Goal: Contribute content: Add original content to the website for others to see

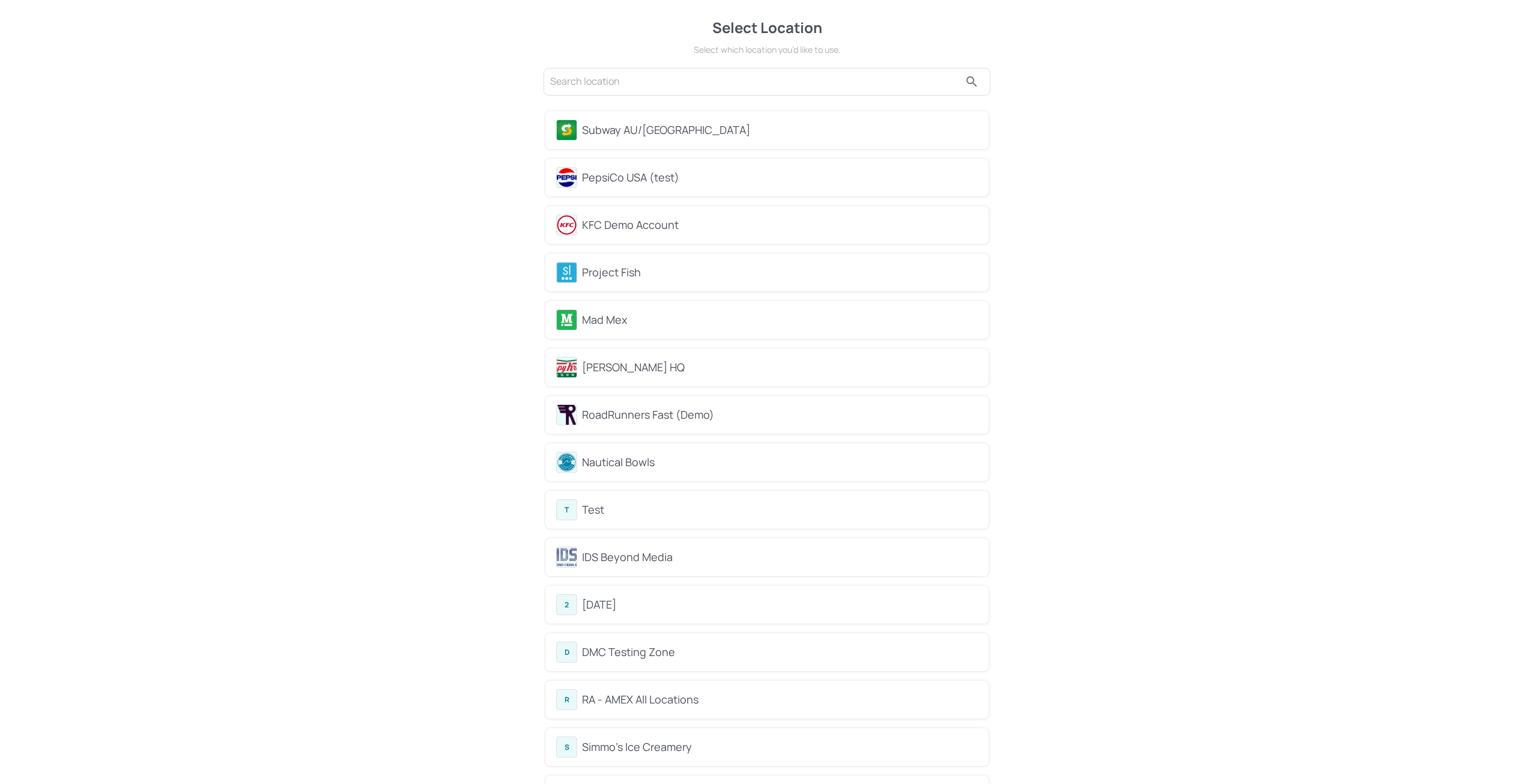
drag, startPoint x: 610, startPoint y: 183, endPoint x: 621, endPoint y: 281, distance: 98.6
click at [621, 281] on div "Project Fish" at bounding box center [767, 272] width 421 height 21
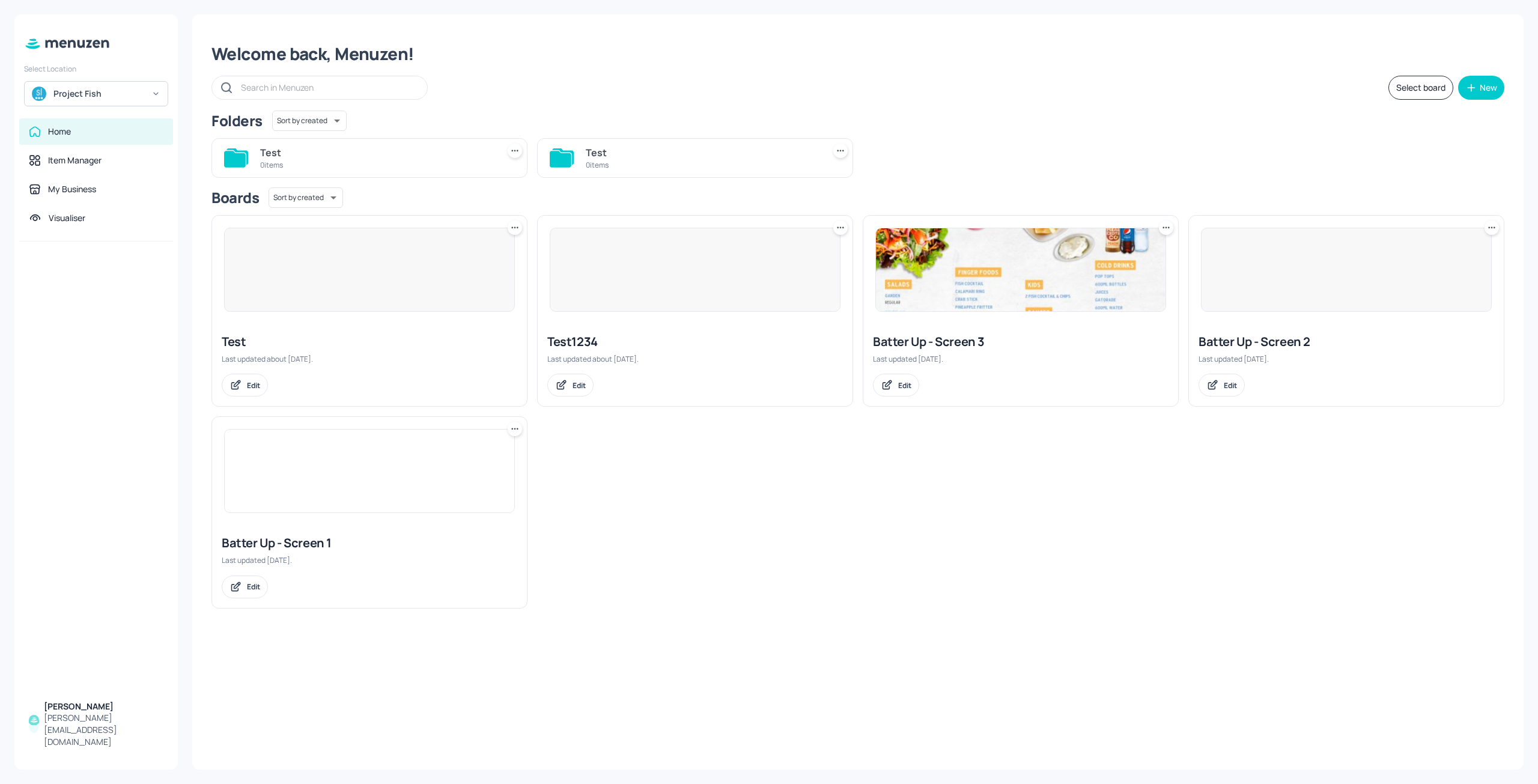
click at [373, 322] on div at bounding box center [370, 270] width 315 height 108
click at [387, 272] on div at bounding box center [370, 269] width 291 height 84
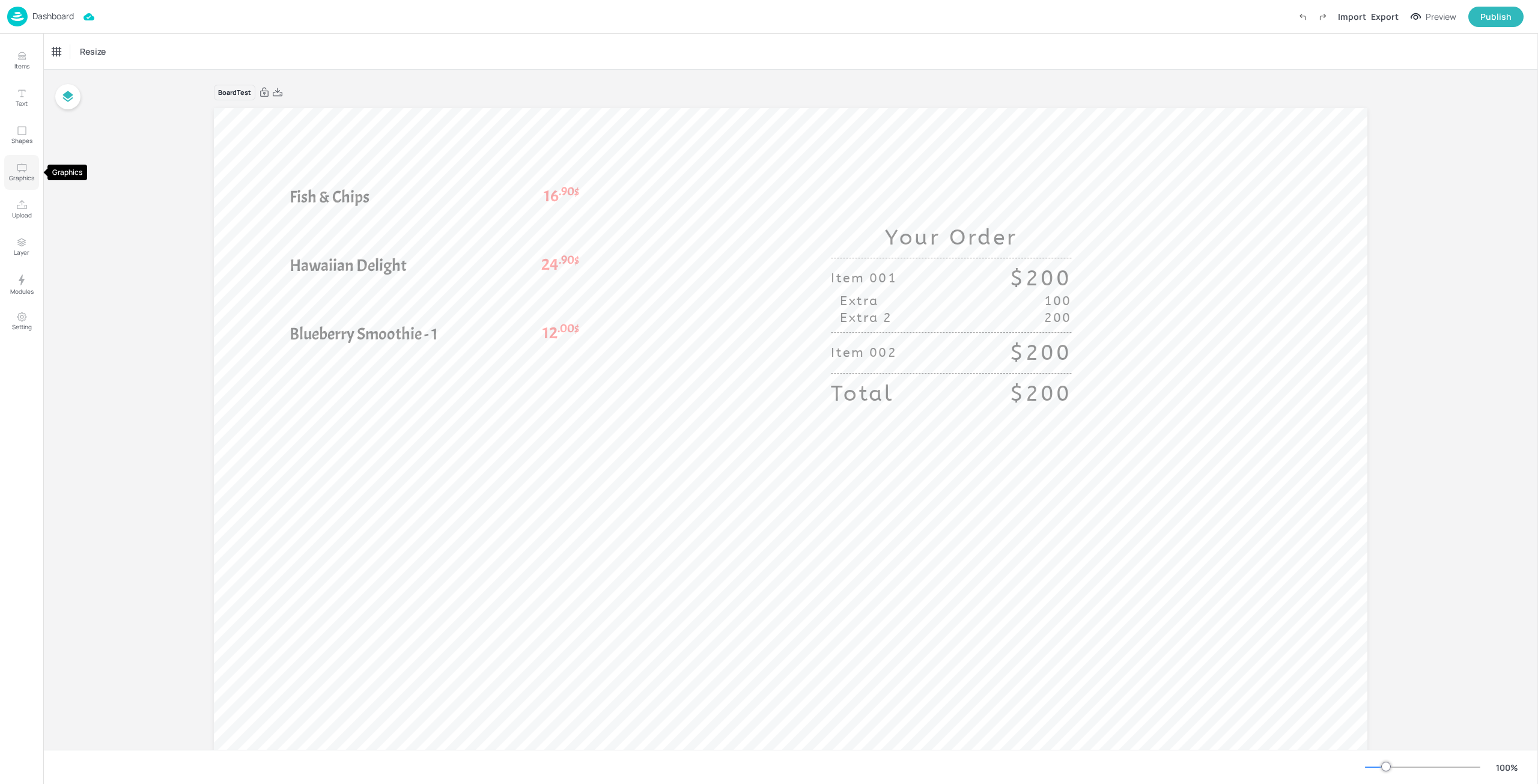
click at [30, 178] on p "Graphics" at bounding box center [21, 177] width 25 height 8
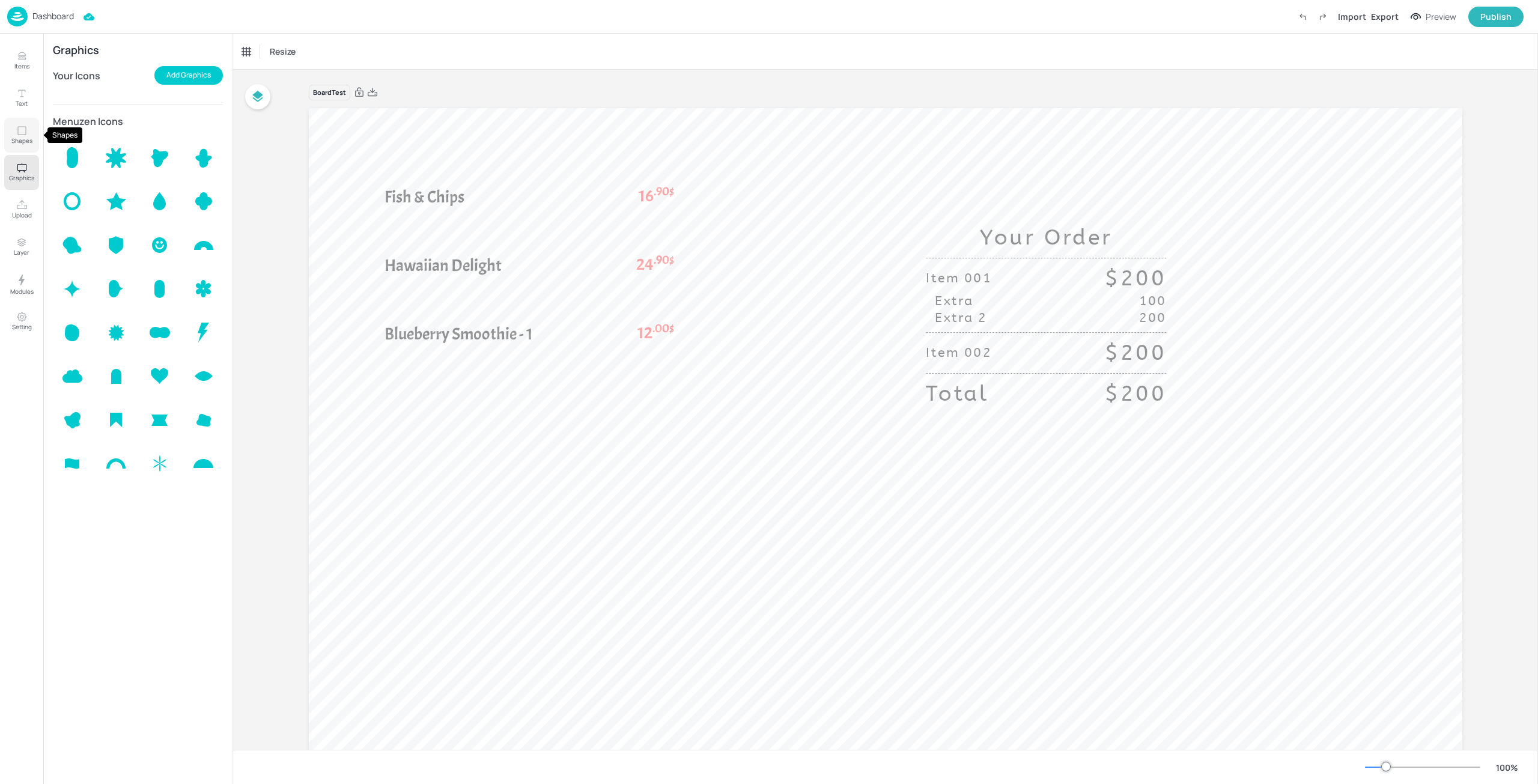
click at [33, 138] on button "Shapes" at bounding box center [22, 135] width 35 height 35
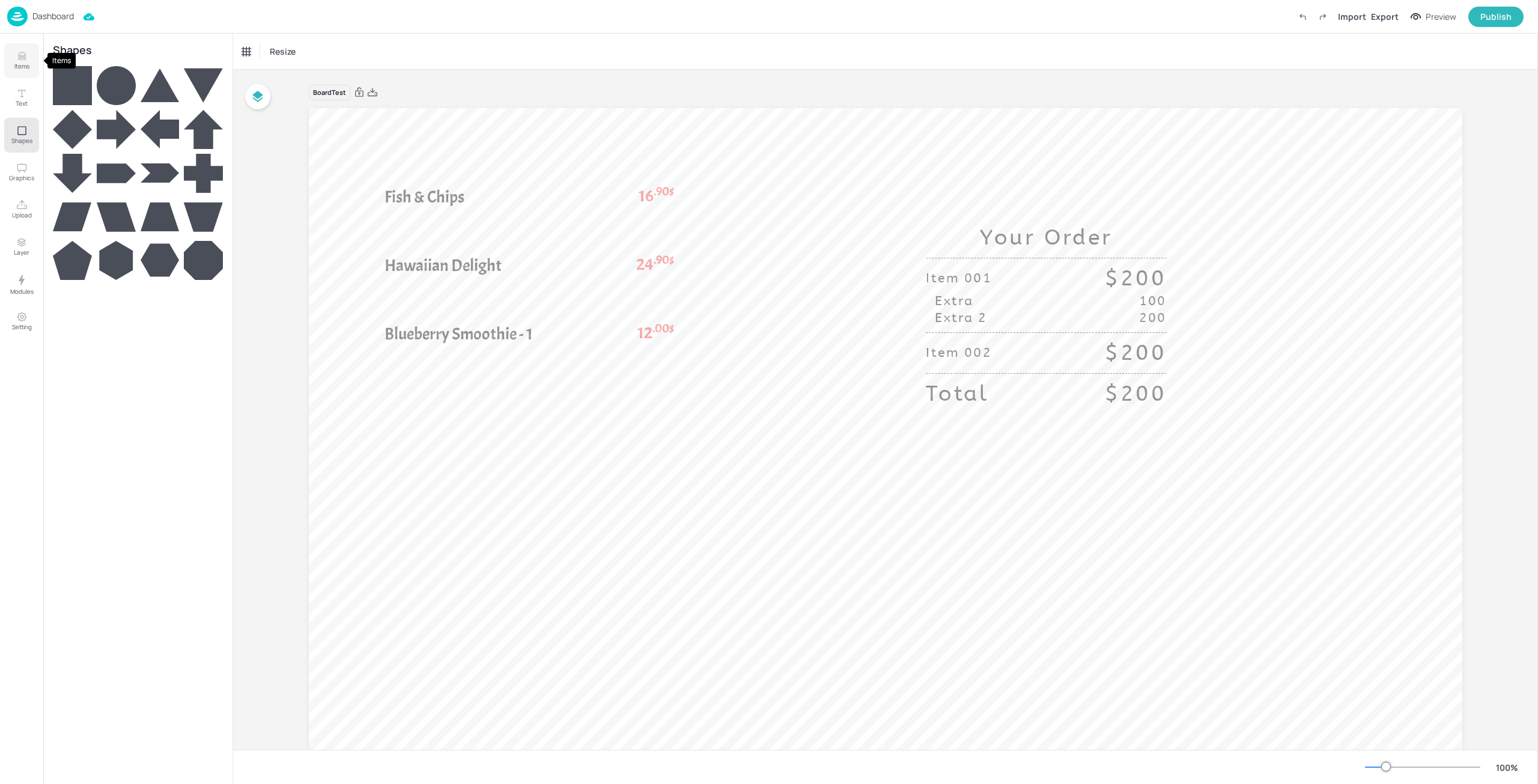
click at [24, 76] on button "Items" at bounding box center [22, 61] width 35 height 35
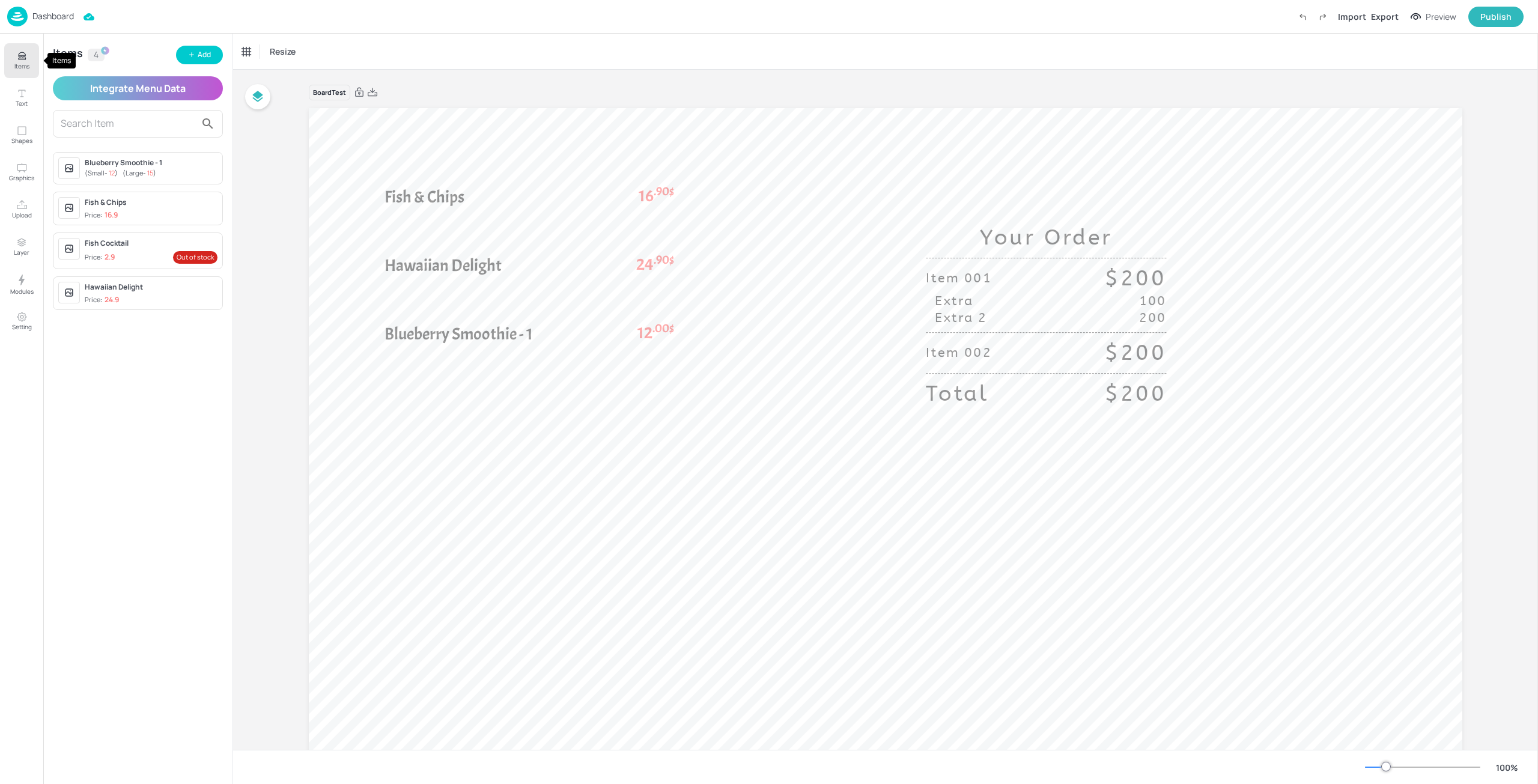
click at [24, 66] on p "Items" at bounding box center [22, 65] width 15 height 8
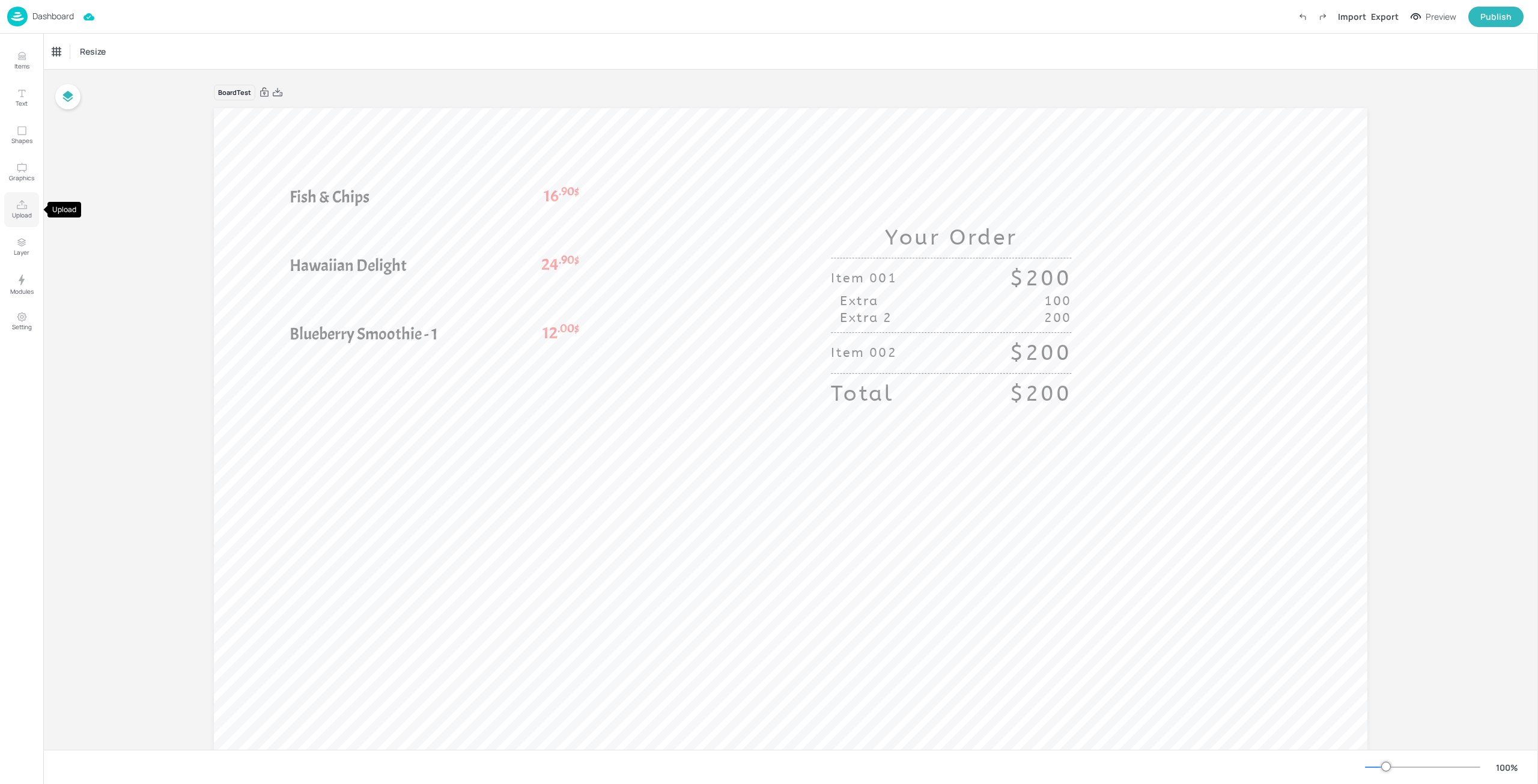
click at [30, 221] on button "Upload" at bounding box center [22, 210] width 35 height 35
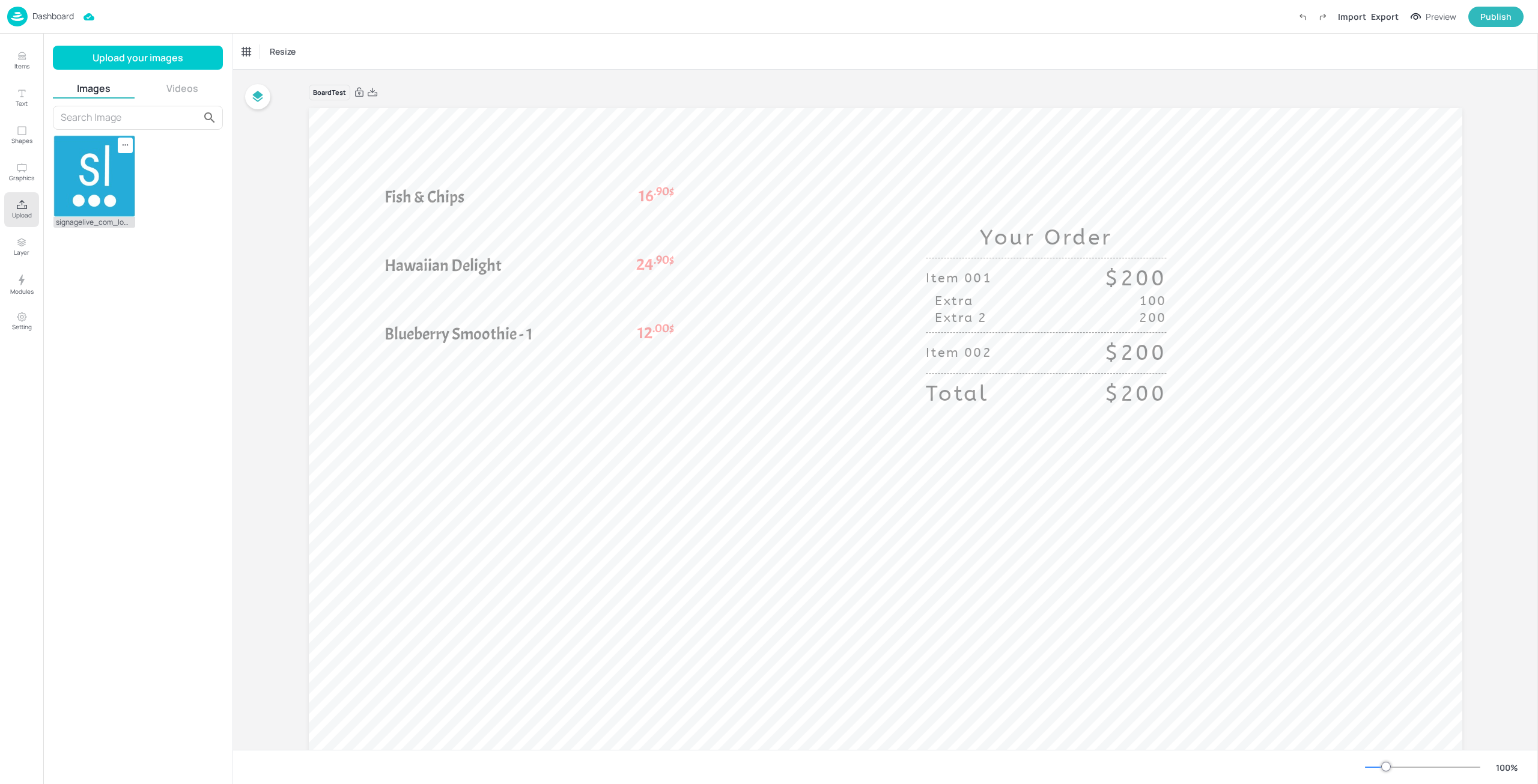
click at [195, 91] on button "Videos" at bounding box center [182, 87] width 81 height 13
click at [81, 88] on button "Images" at bounding box center [94, 87] width 81 height 13
click at [48, 21] on p "Dashboard" at bounding box center [53, 16] width 41 height 8
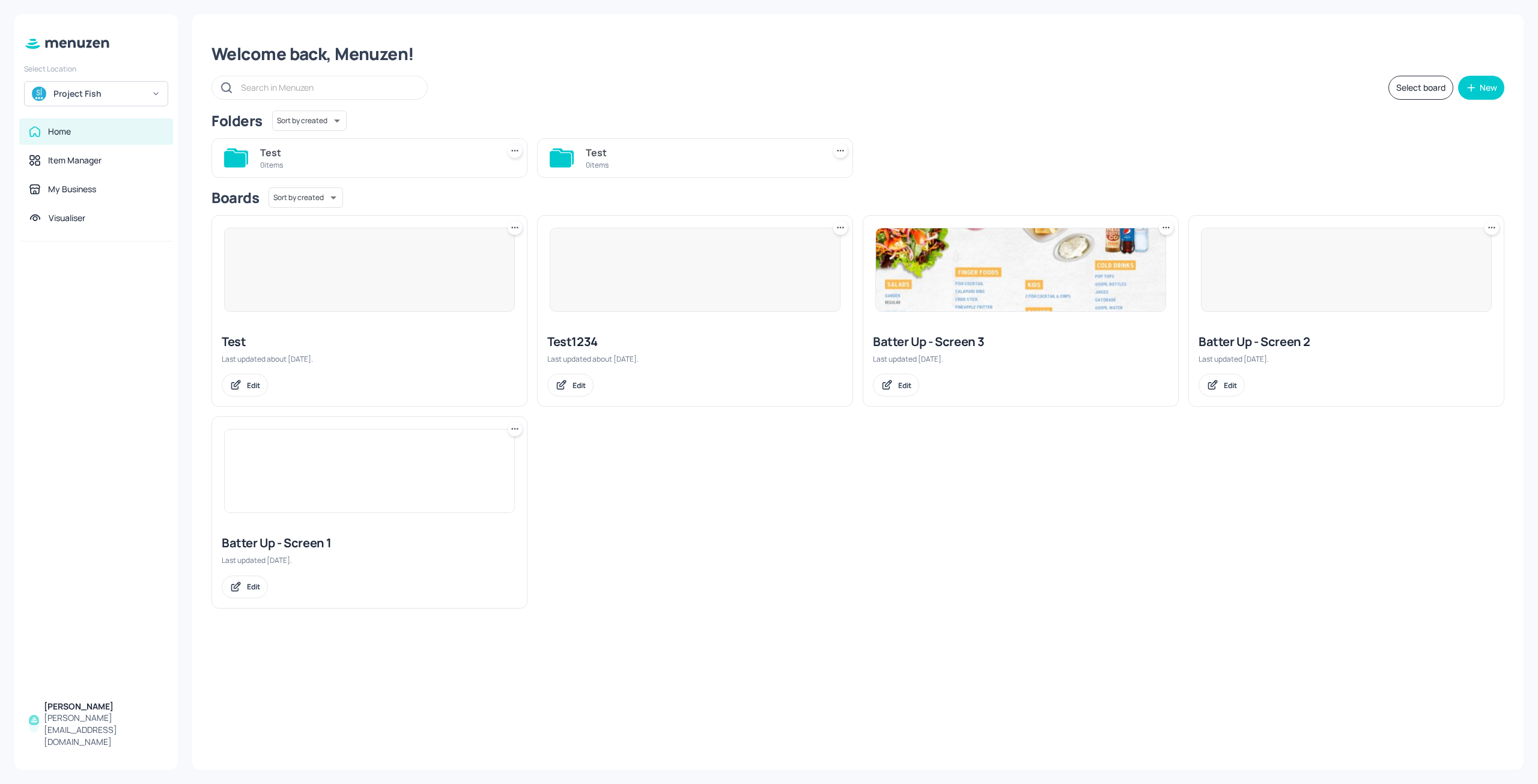
click at [65, 106] on div "Project Fish" at bounding box center [97, 94] width 145 height 25
click at [81, 120] on div "Subway AU/[GEOGRAPHIC_DATA]" at bounding box center [106, 122] width 104 height 14
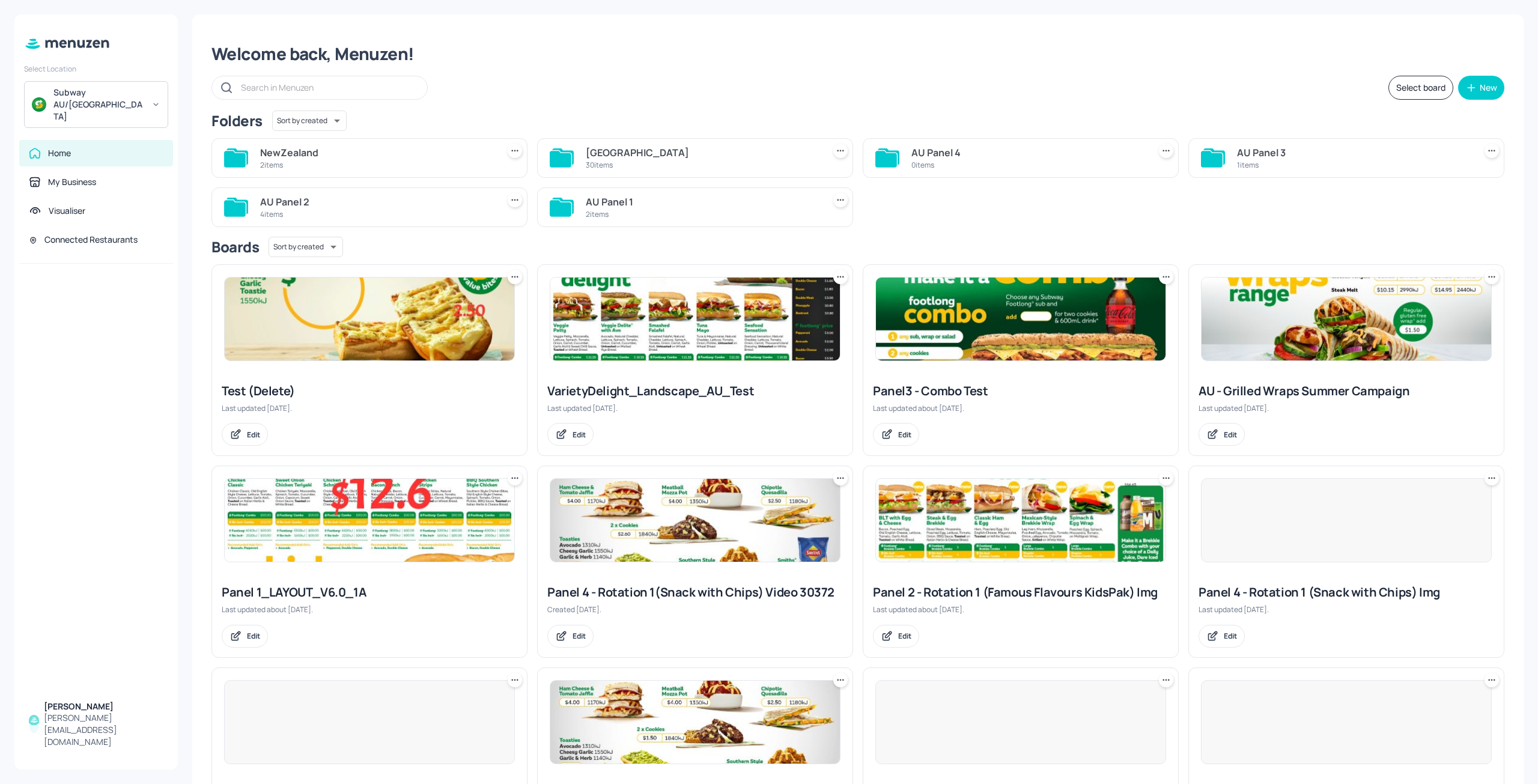
click at [312, 305] on img at bounding box center [369, 319] width 290 height 83
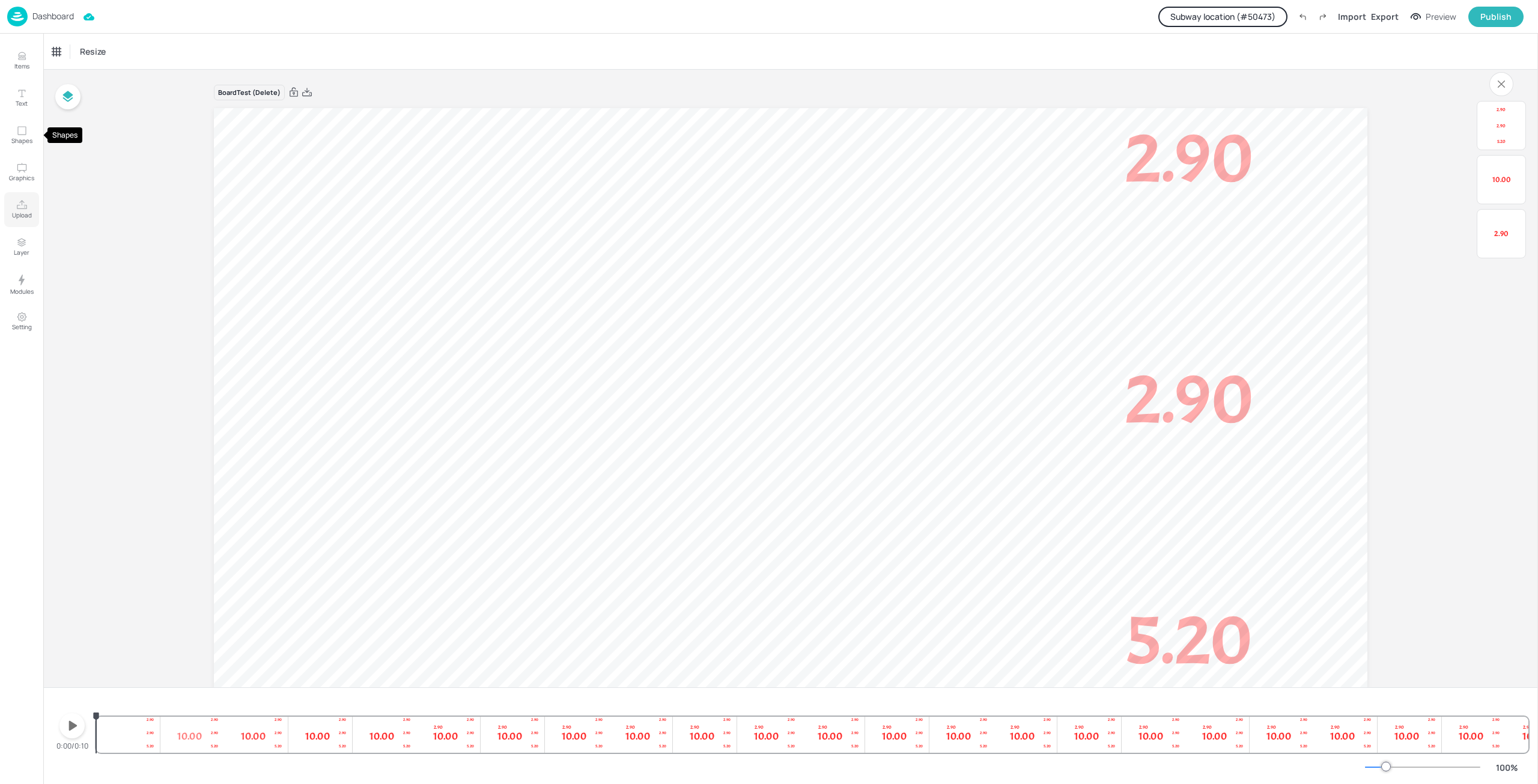
click at [21, 198] on button "Upload" at bounding box center [22, 210] width 35 height 35
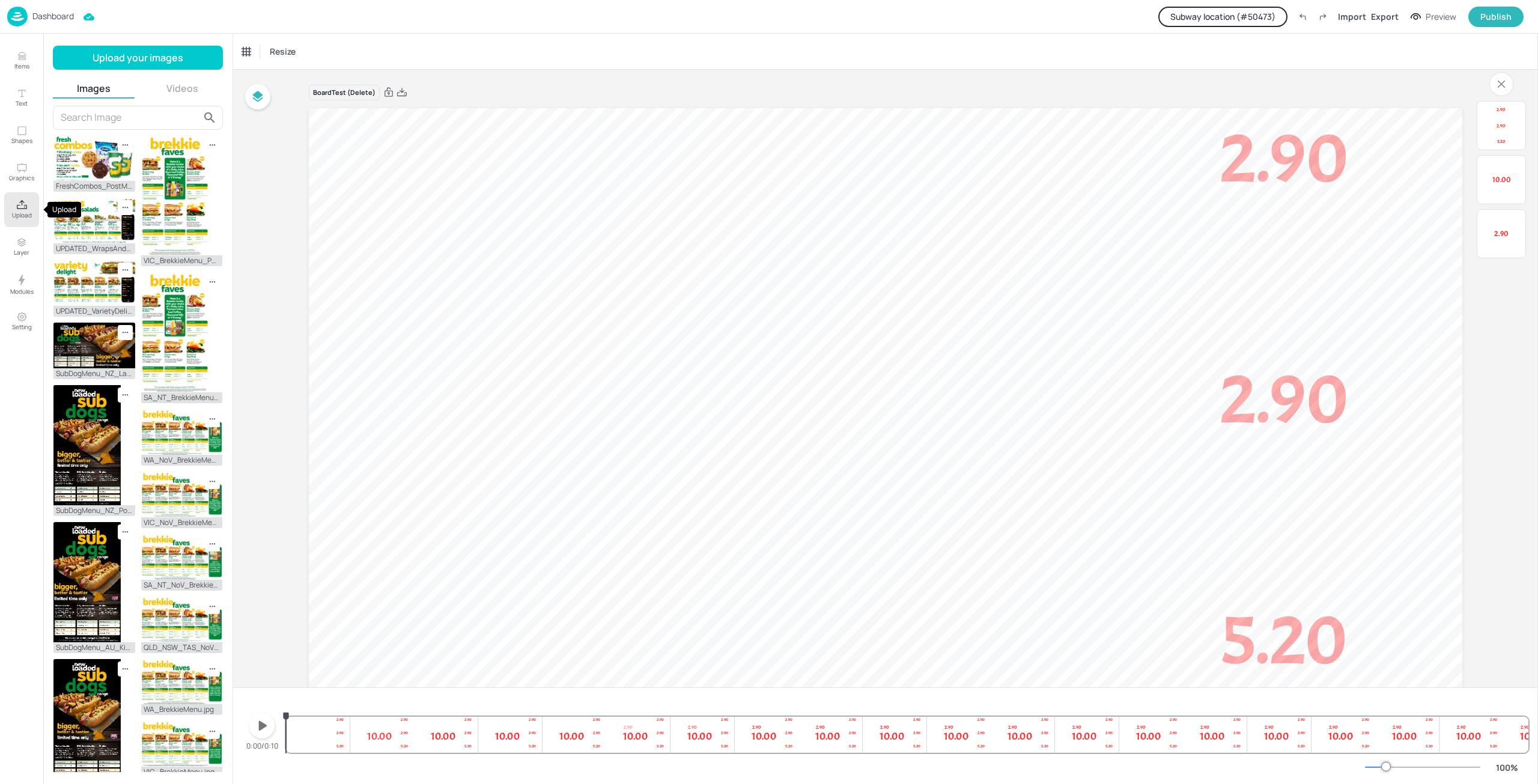
click at [21, 208] on icon "Upload" at bounding box center [21, 205] width 11 height 11
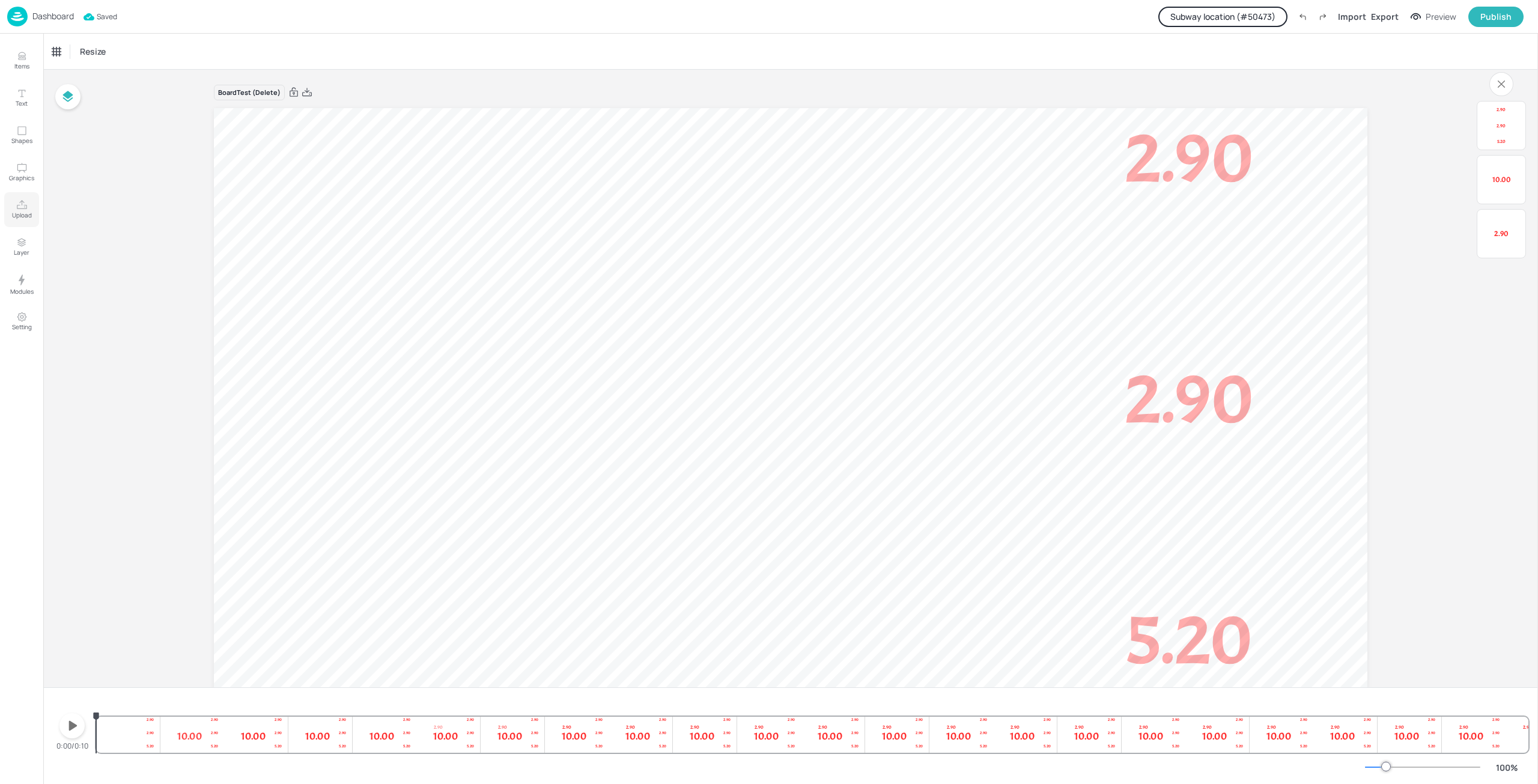
click at [21, 205] on icon "Upload" at bounding box center [21, 205] width 11 height 11
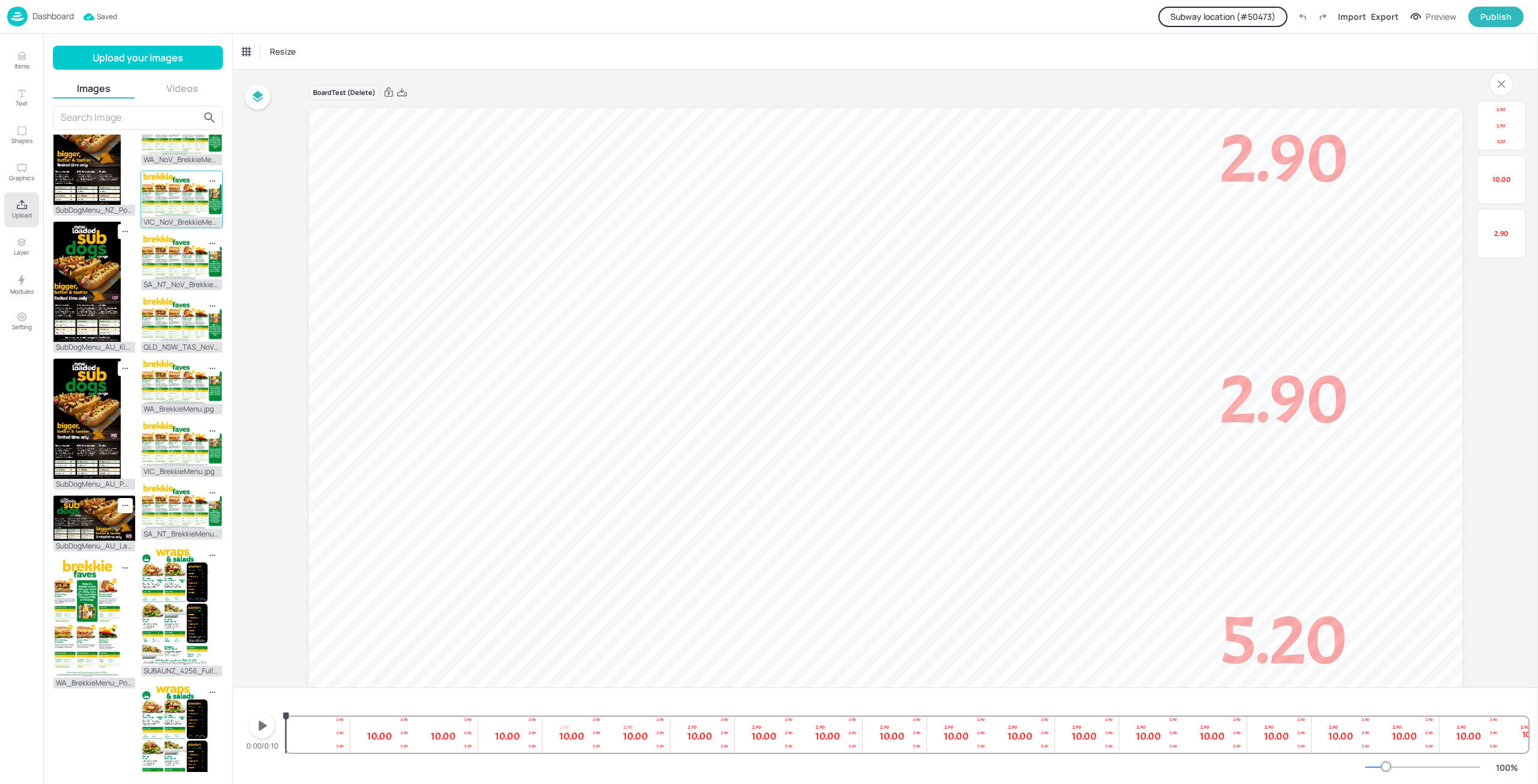
scroll to position [365, 0]
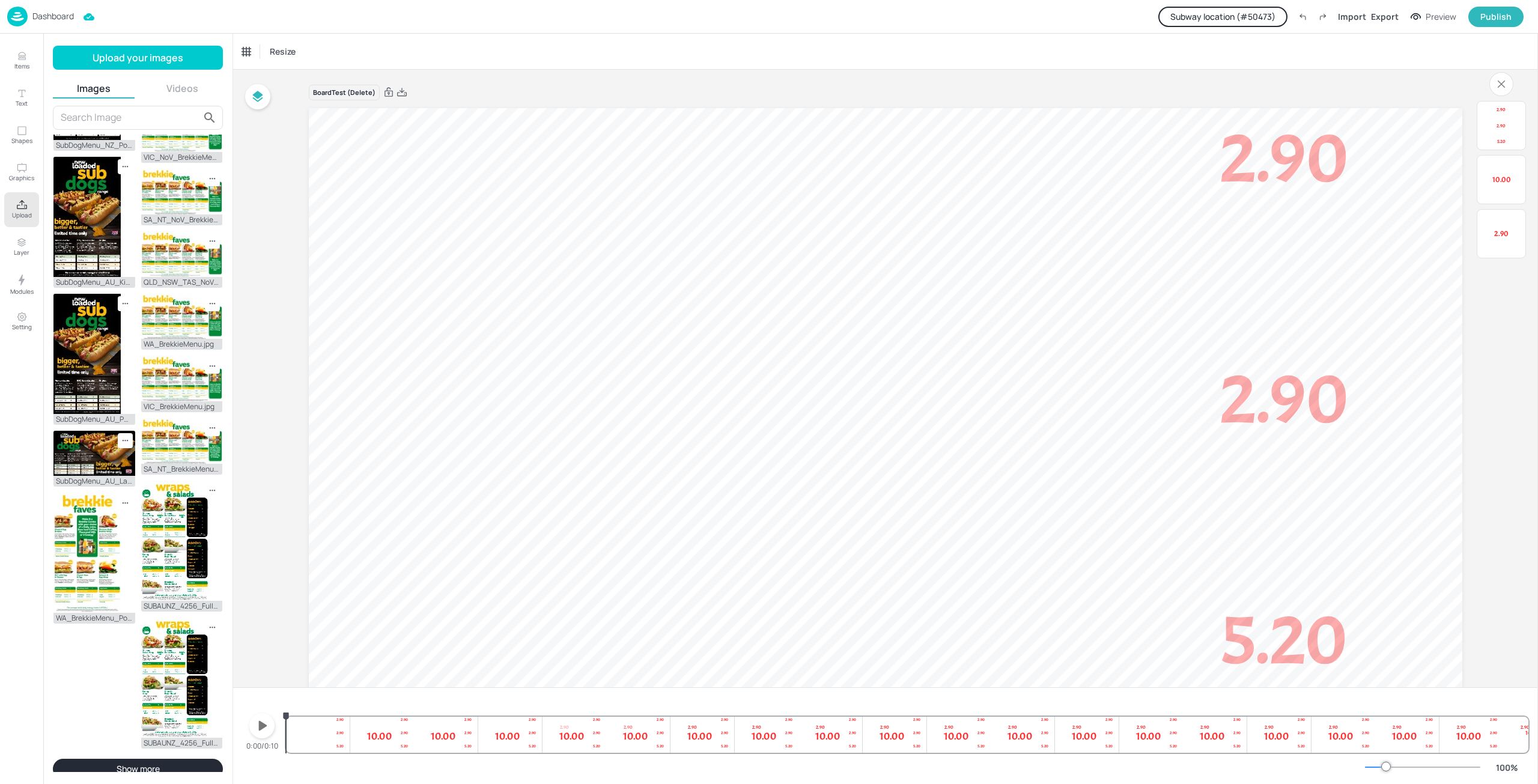
click at [127, 760] on button "Show more" at bounding box center [138, 769] width 170 height 21
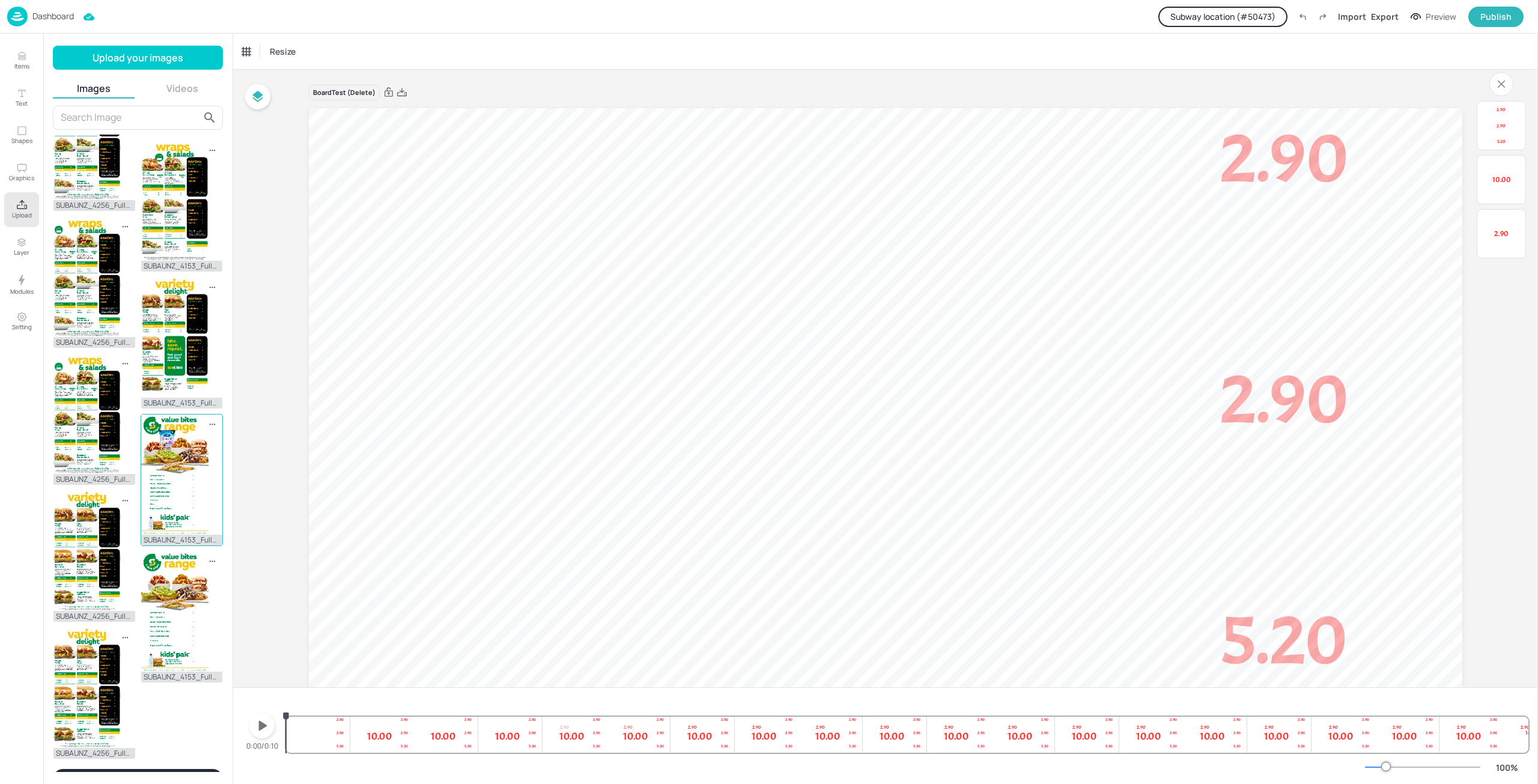
scroll to position [1630, 0]
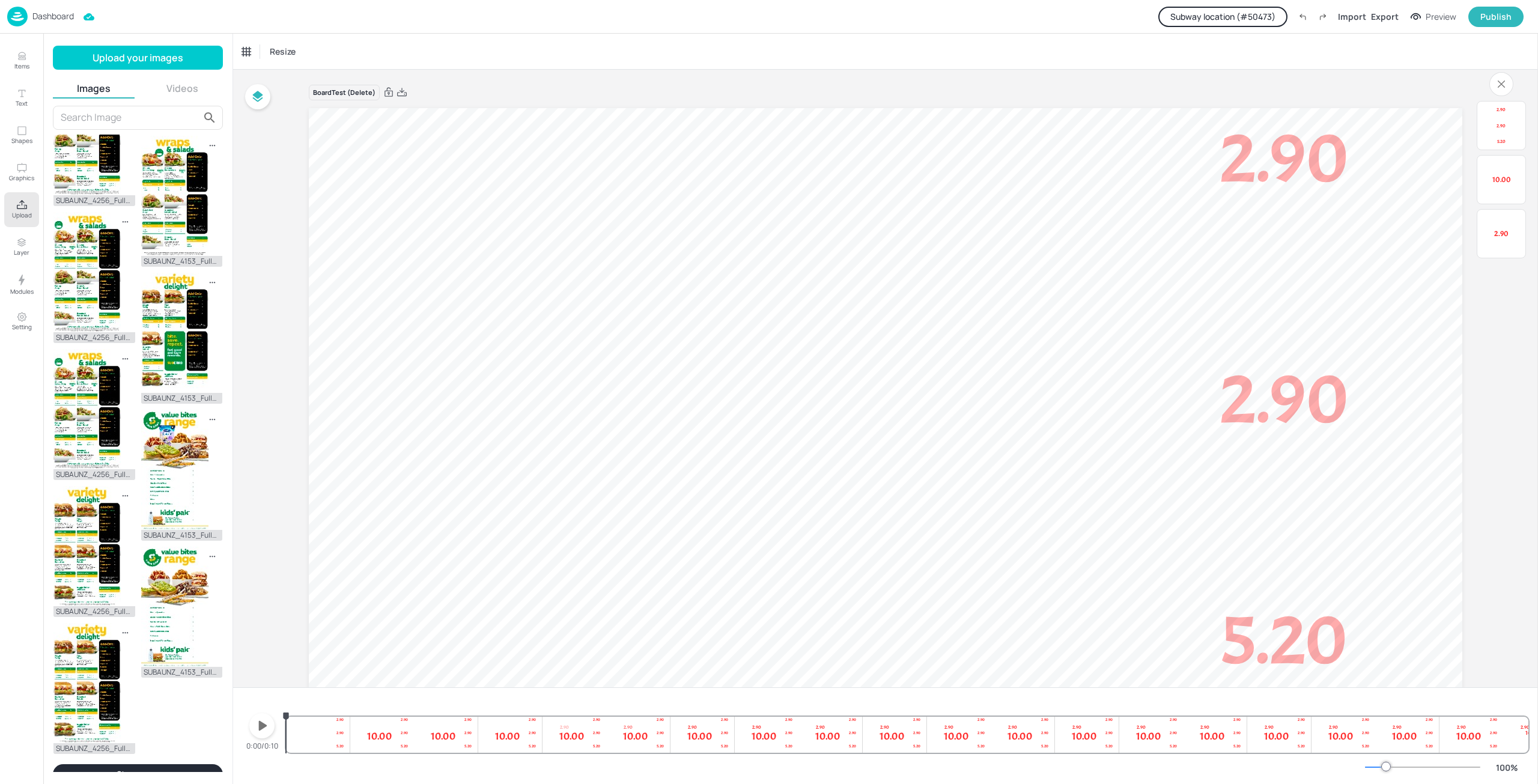
click at [161, 764] on button "Show more" at bounding box center [138, 774] width 170 height 21
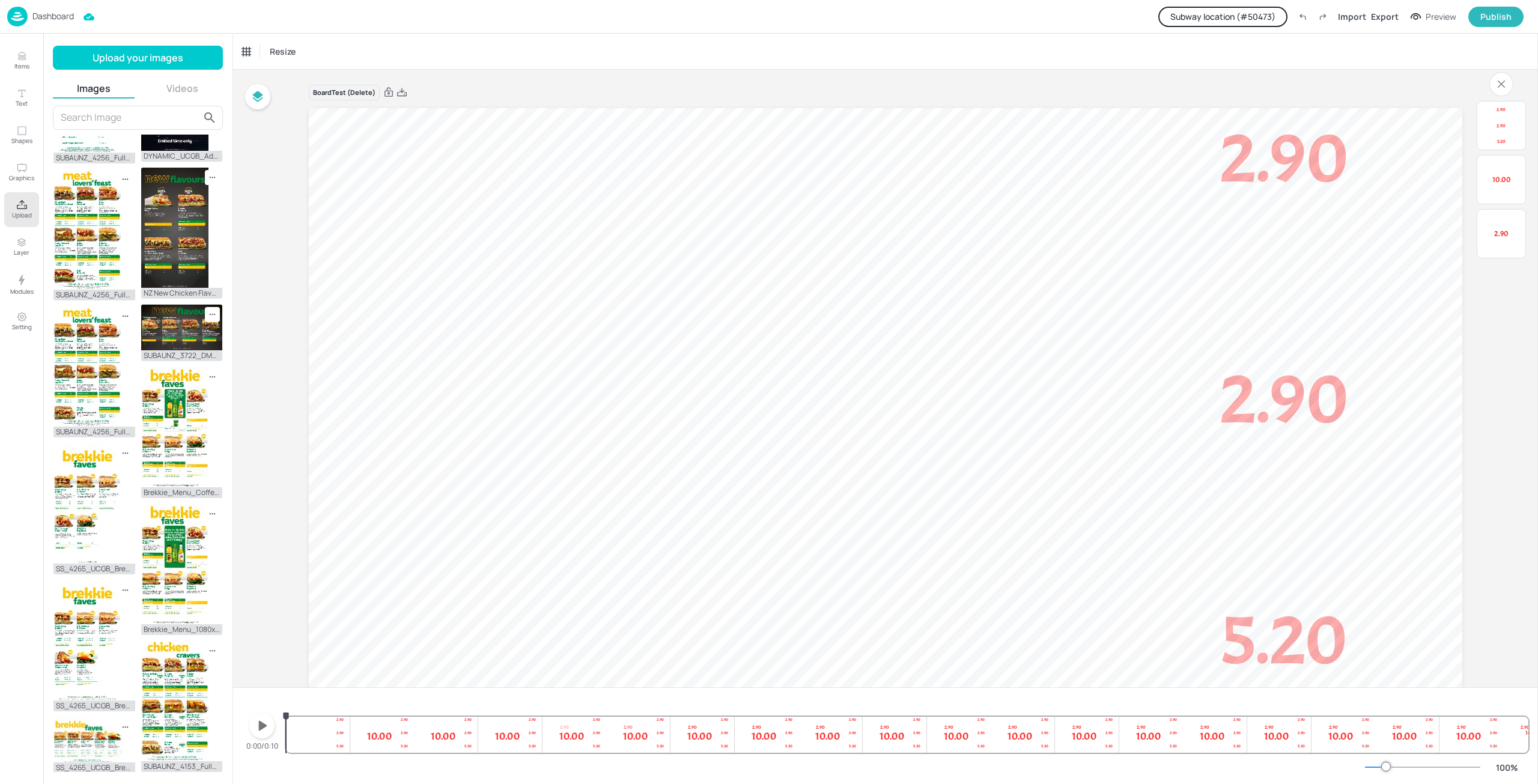
scroll to position [2934, 0]
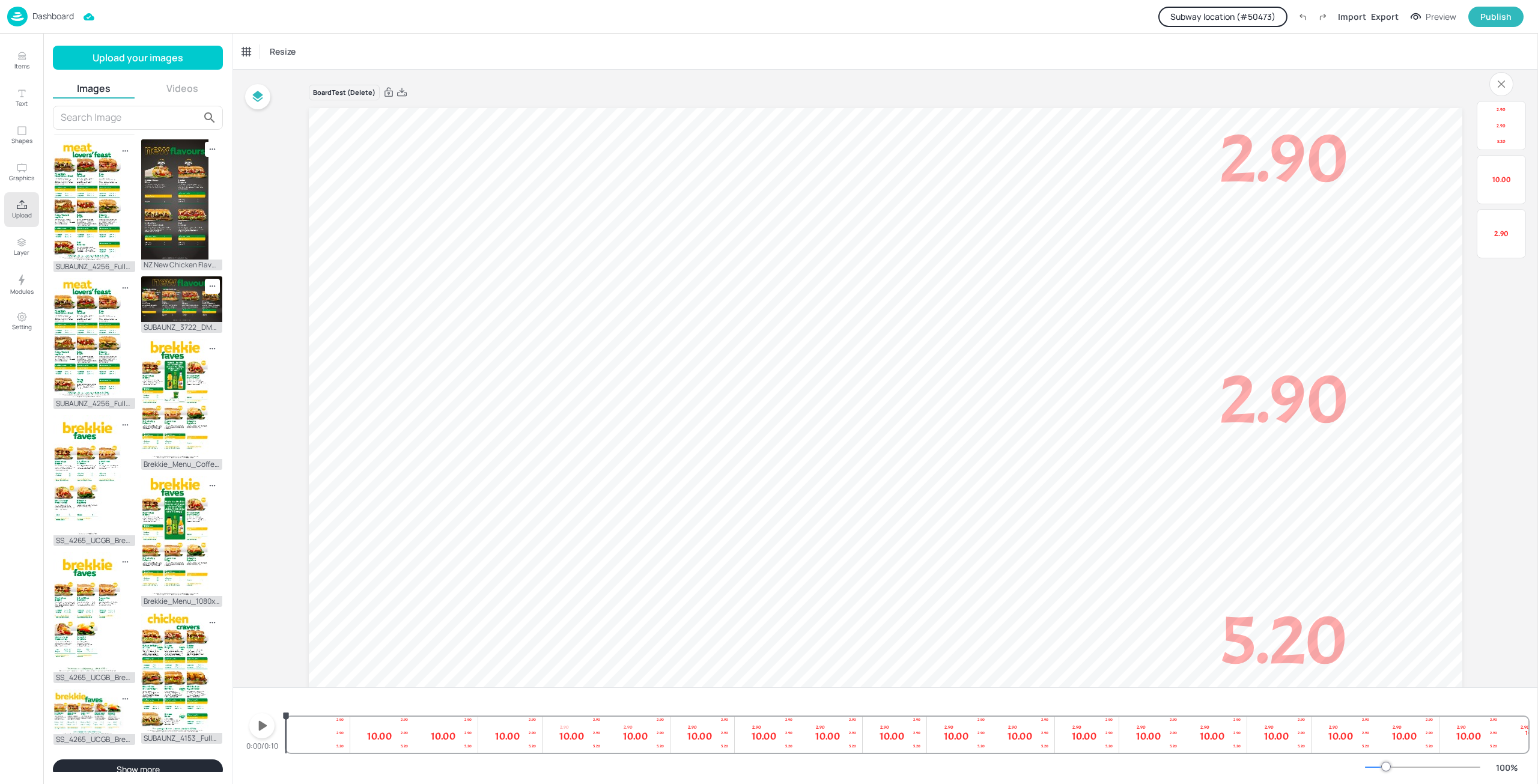
click at [151, 762] on button "Show more" at bounding box center [138, 769] width 170 height 21
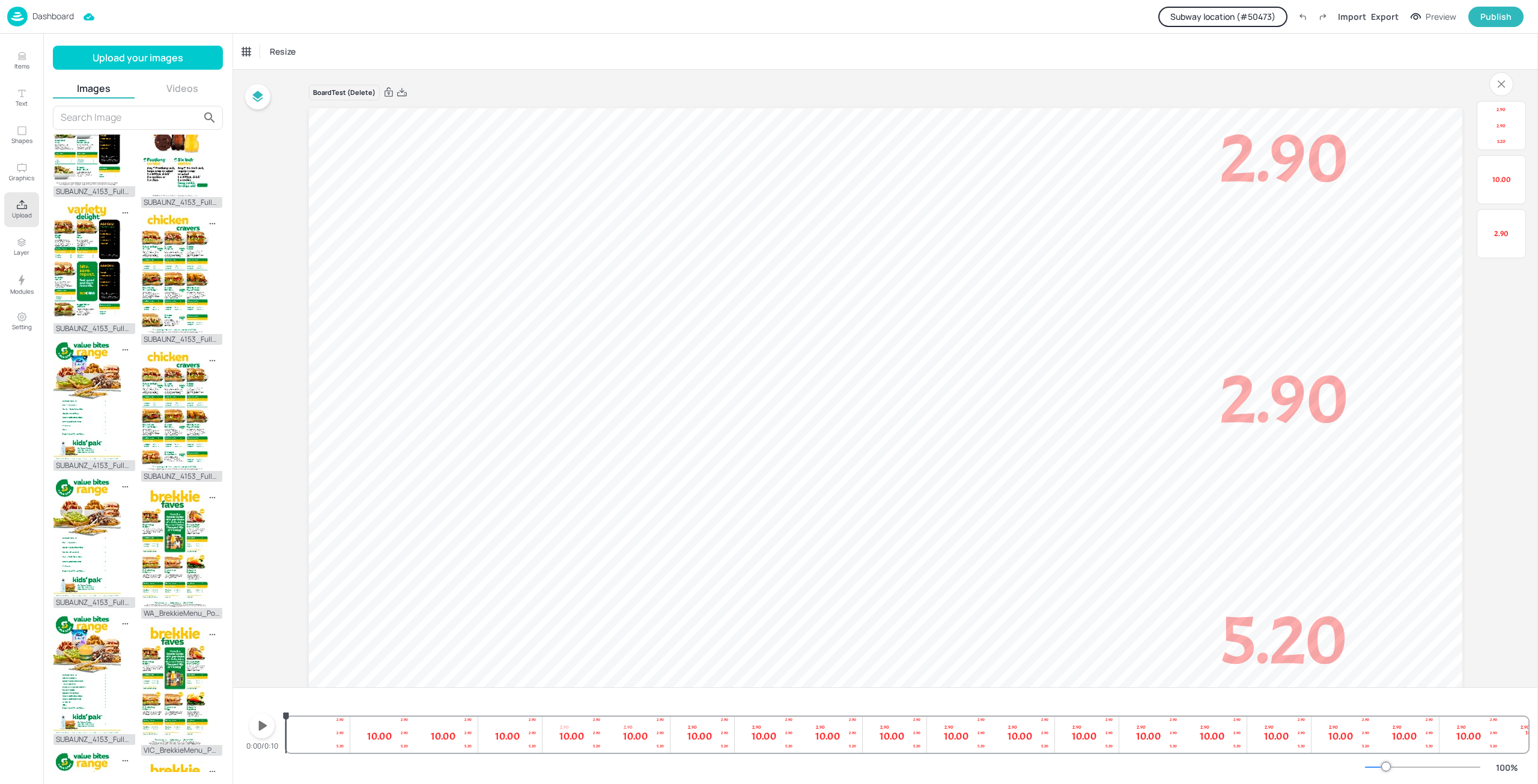
scroll to position [4303, 0]
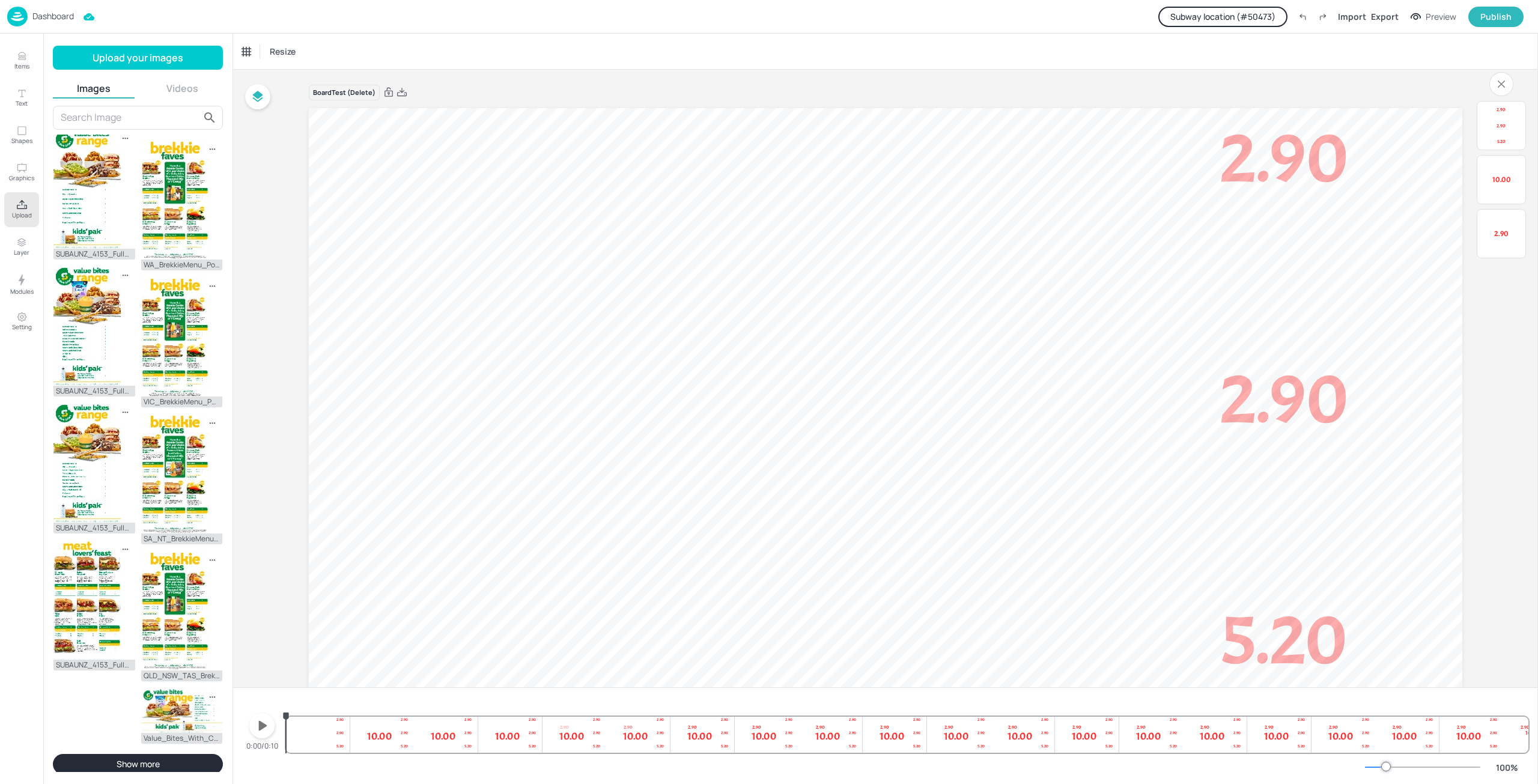
click at [158, 764] on button "Show more" at bounding box center [138, 763] width 170 height 21
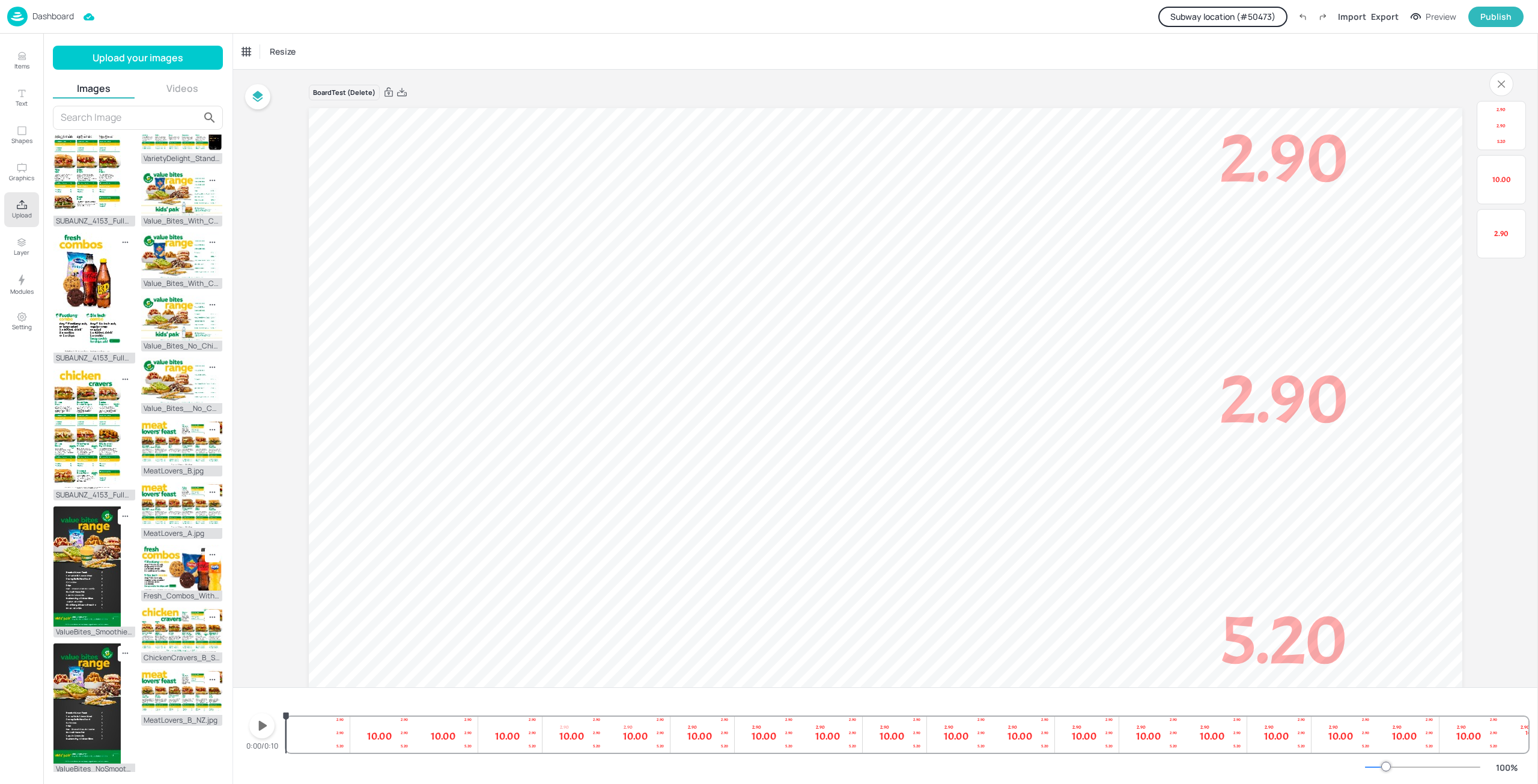
scroll to position [4903, 0]
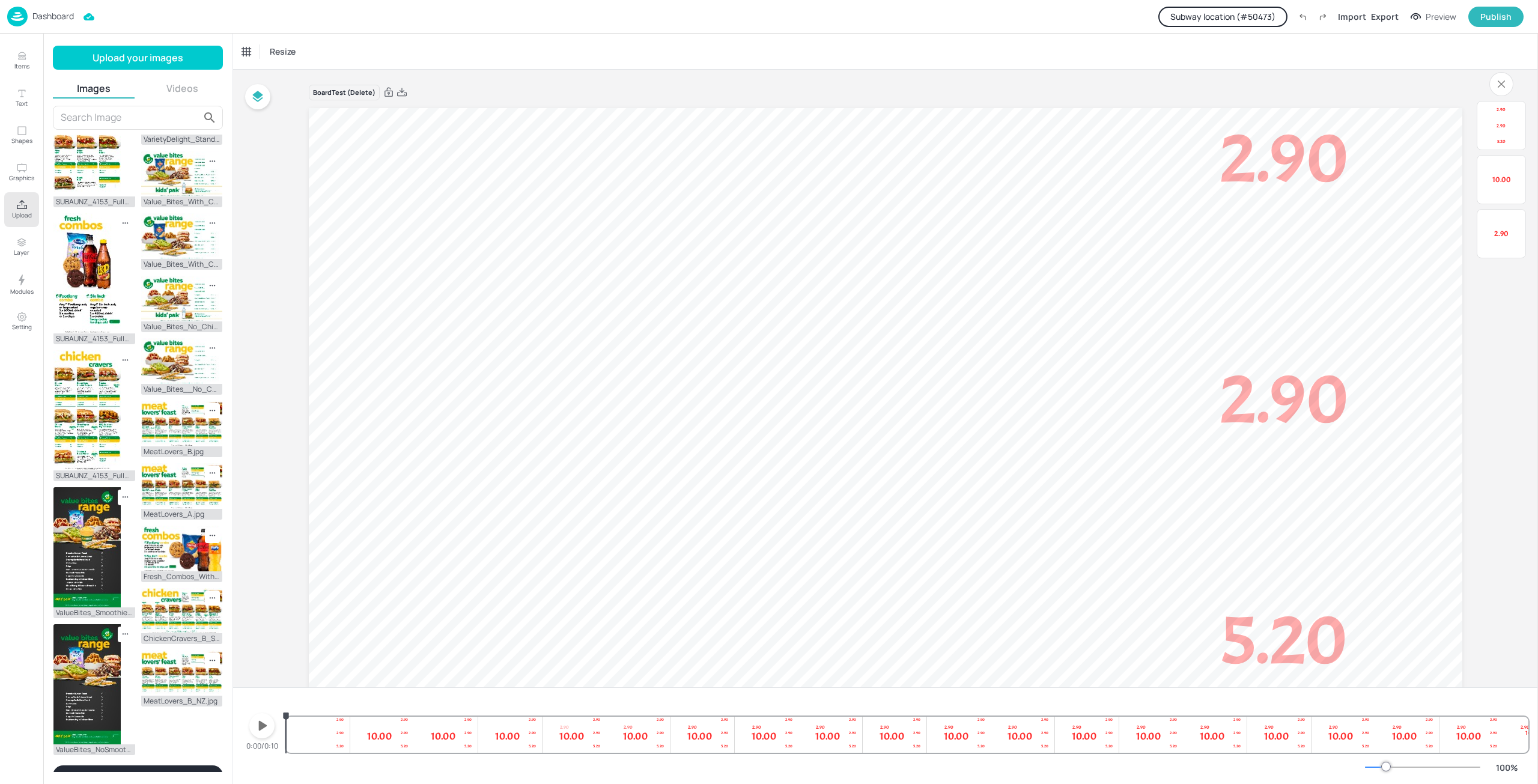
click at [166, 765] on button "Show more" at bounding box center [138, 775] width 170 height 21
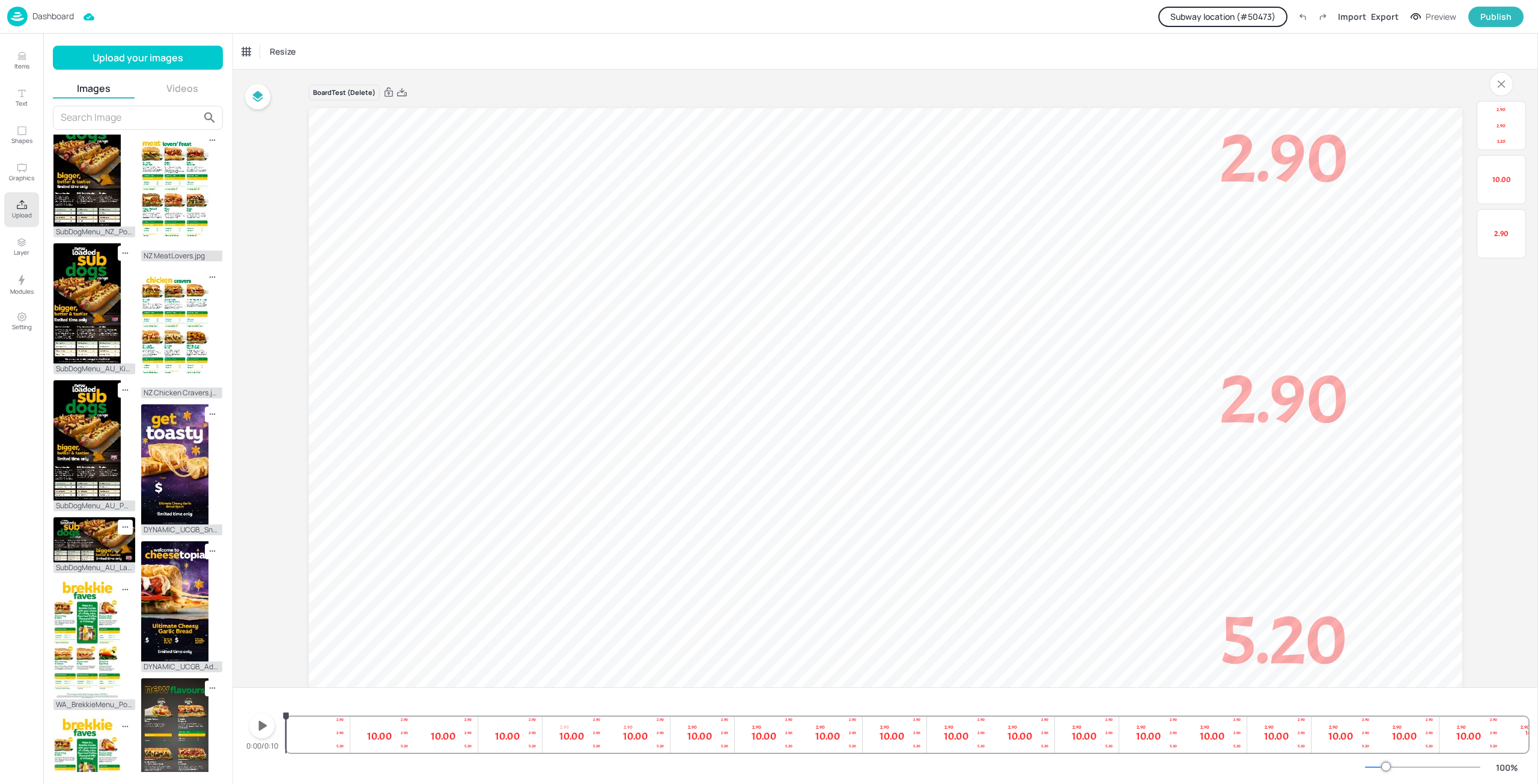
scroll to position [0, 0]
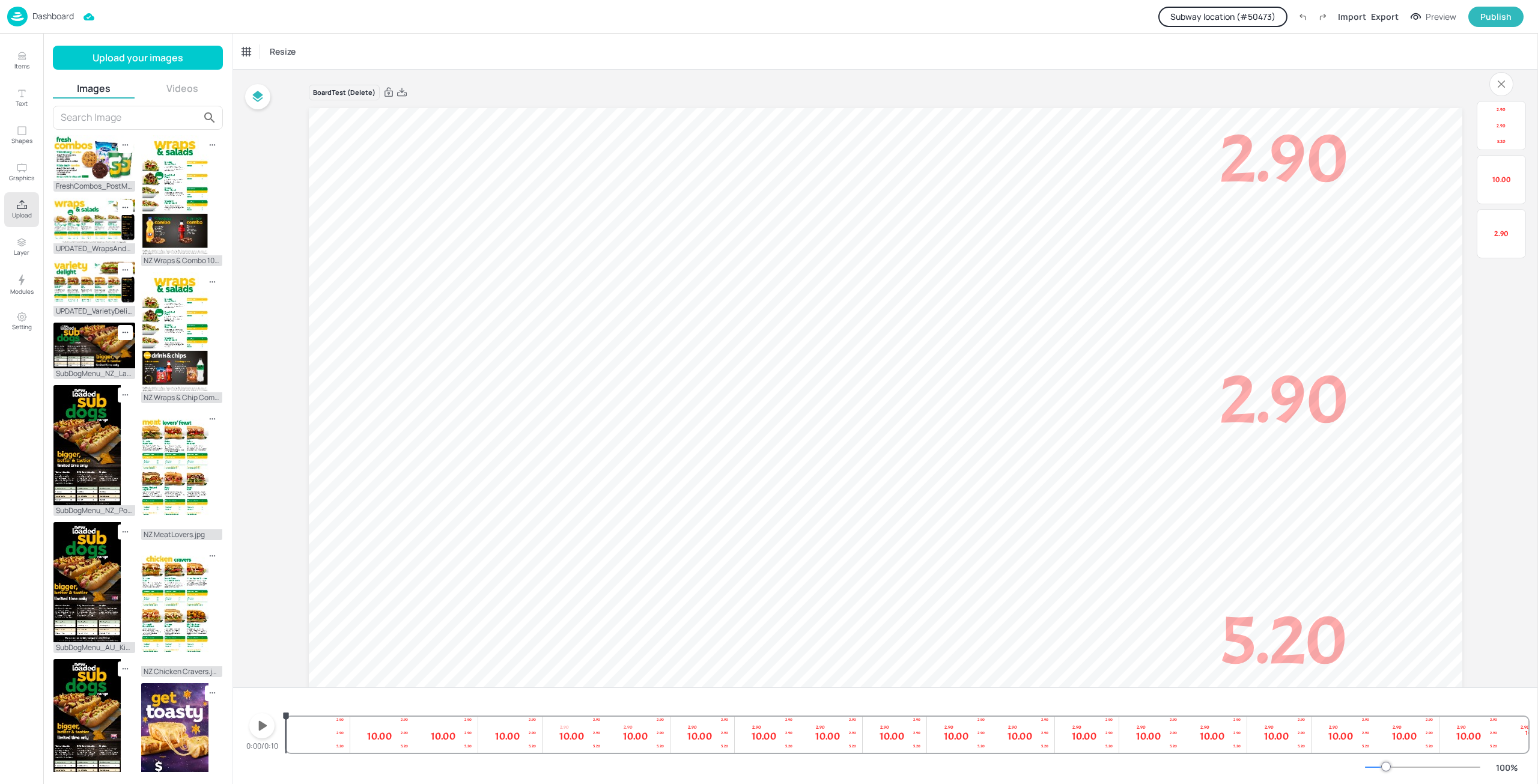
click at [91, 119] on input "text" at bounding box center [130, 117] width 138 height 19
click at [194, 75] on div "Upload your images Images Videos FreshCombos_PostMix.jpg UPDATED_WrapsAndSalads…" at bounding box center [138, 408] width 170 height 726
click at [192, 87] on button "Videos" at bounding box center [182, 87] width 81 height 13
